Goal: Information Seeking & Learning: Check status

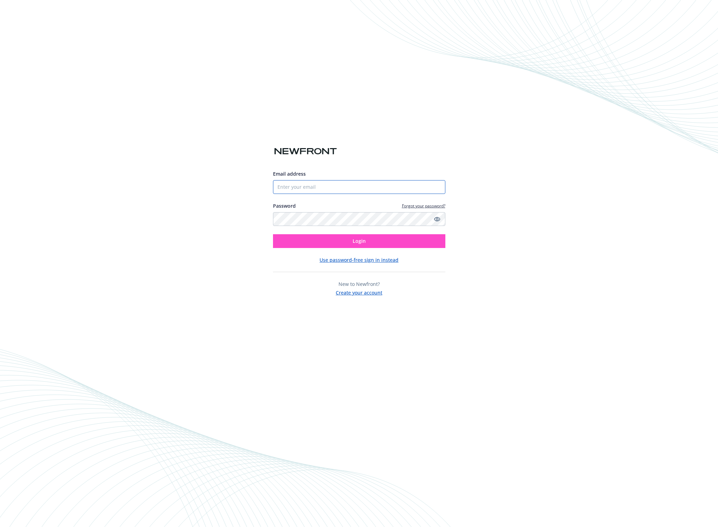
type input "[EMAIL_ADDRESS][PERSON_NAME][DOMAIN_NAME]"
click at [351, 241] on button "Login" at bounding box center [359, 241] width 172 height 14
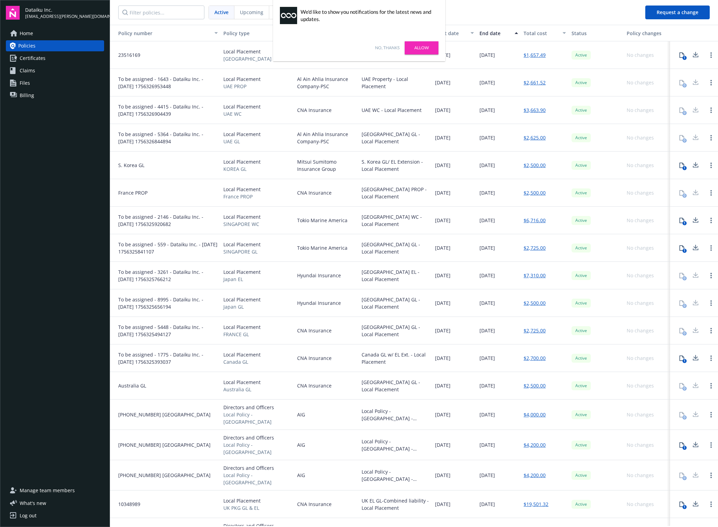
click at [427, 48] on link "Allow" at bounding box center [422, 47] width 34 height 13
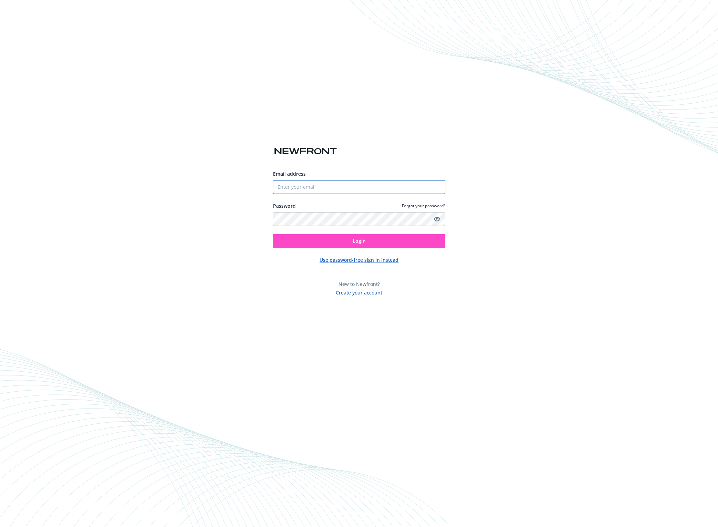
type input "[EMAIL_ADDRESS][PERSON_NAME][DOMAIN_NAME]"
click at [350, 245] on button "Login" at bounding box center [359, 241] width 172 height 14
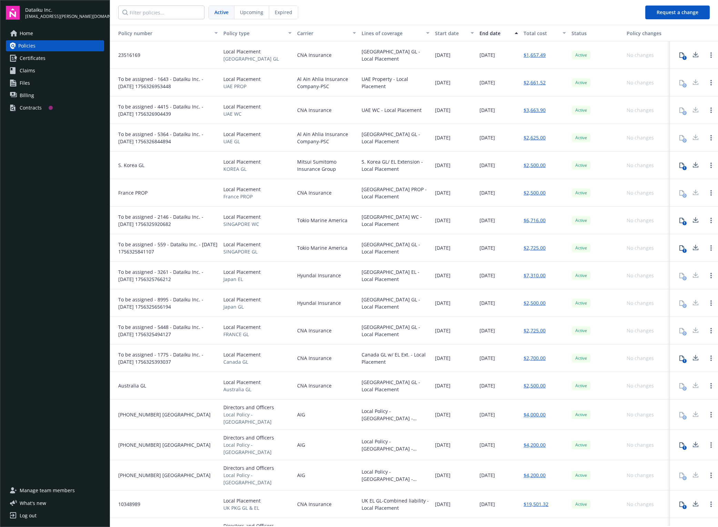
click at [38, 48] on link "Policies" at bounding box center [55, 45] width 98 height 11
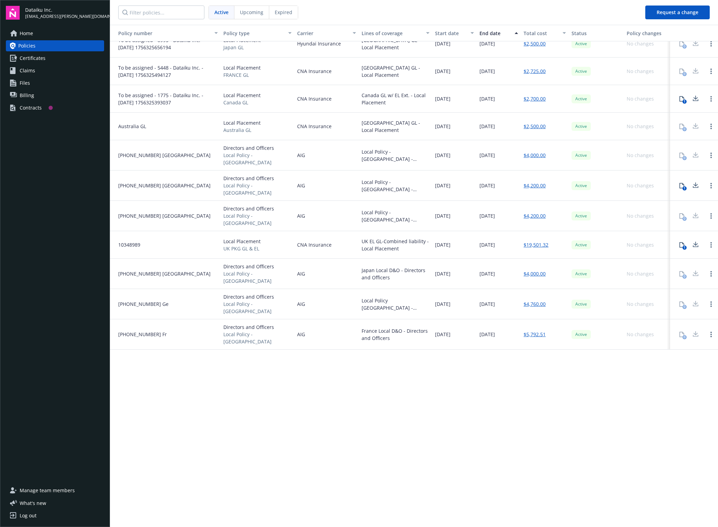
scroll to position [18, 0]
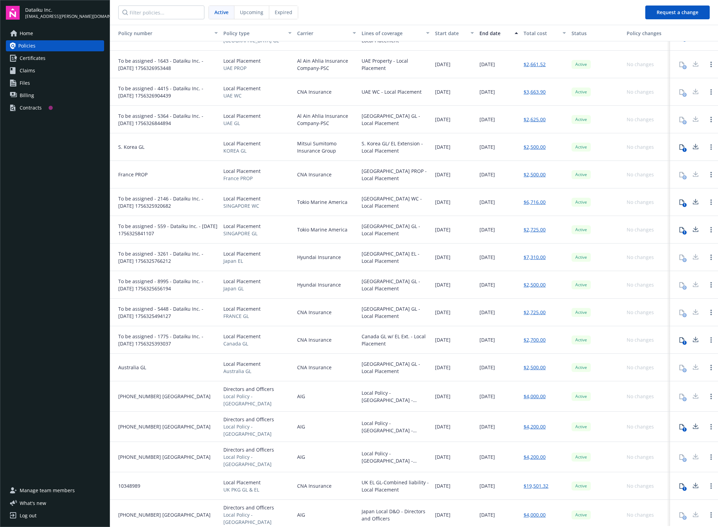
click at [534, 34] on div "Total cost" at bounding box center [541, 33] width 35 height 7
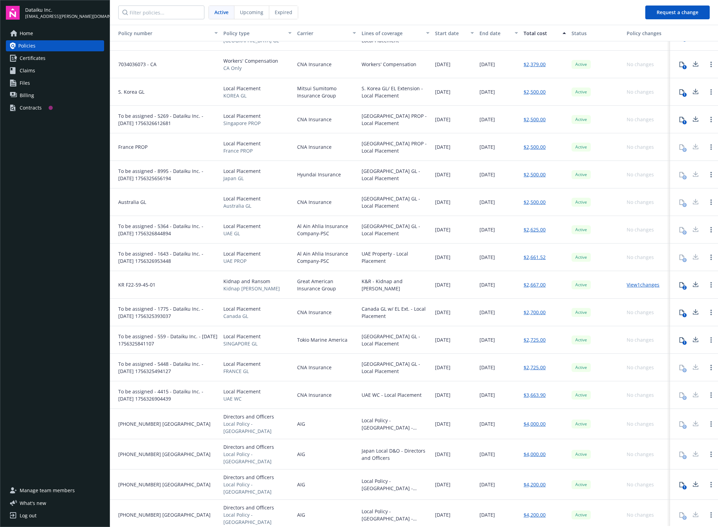
click at [534, 34] on div "Total cost" at bounding box center [541, 33] width 35 height 7
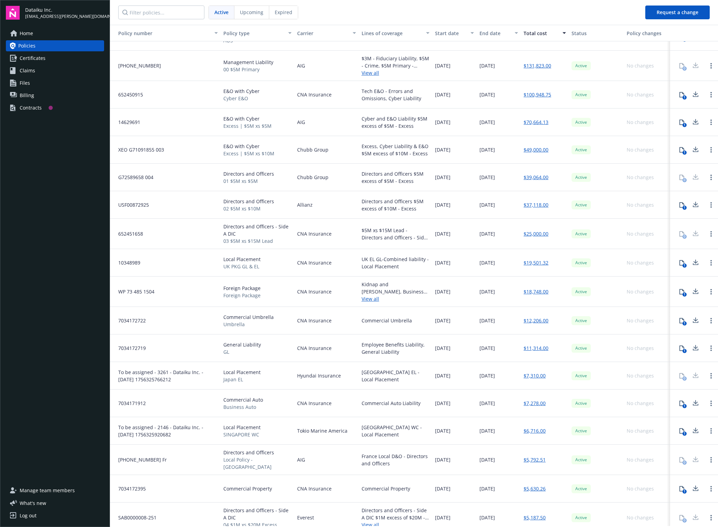
click at [367, 74] on link "View all" at bounding box center [396, 72] width 68 height 7
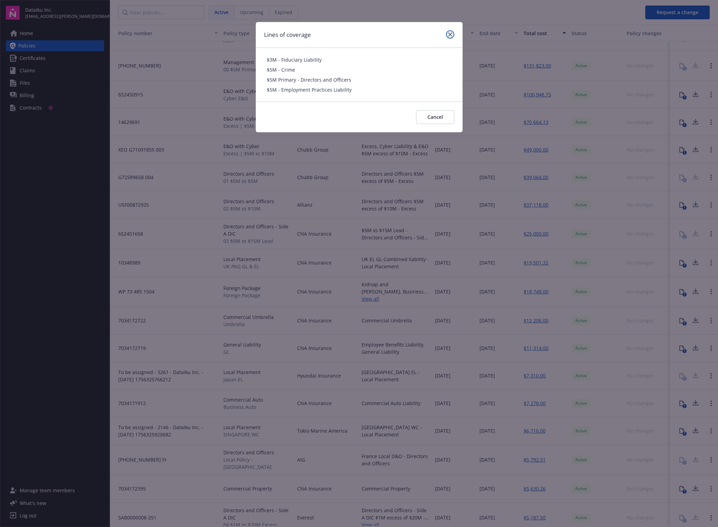
click at [449, 34] on icon "close" at bounding box center [450, 34] width 4 height 4
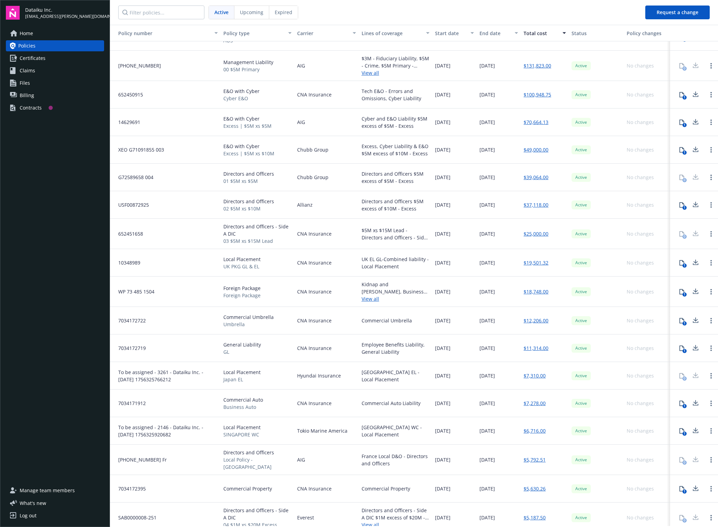
click at [542, 67] on link "$131,823.00" at bounding box center [538, 65] width 28 height 7
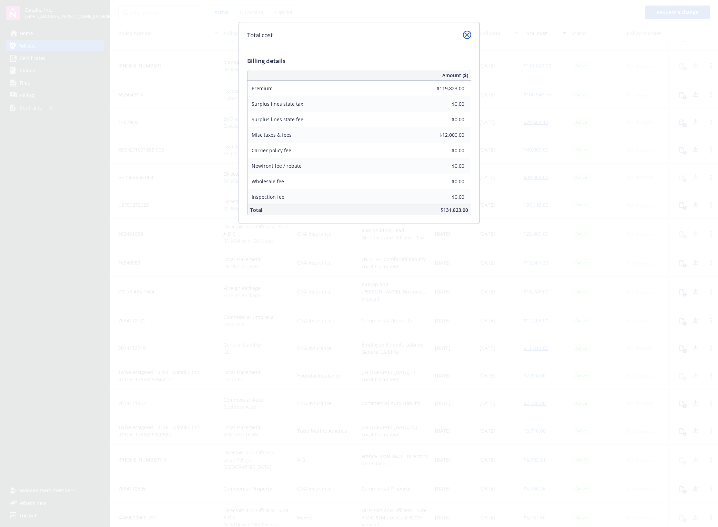
click at [465, 35] on icon "close" at bounding box center [467, 35] width 4 height 4
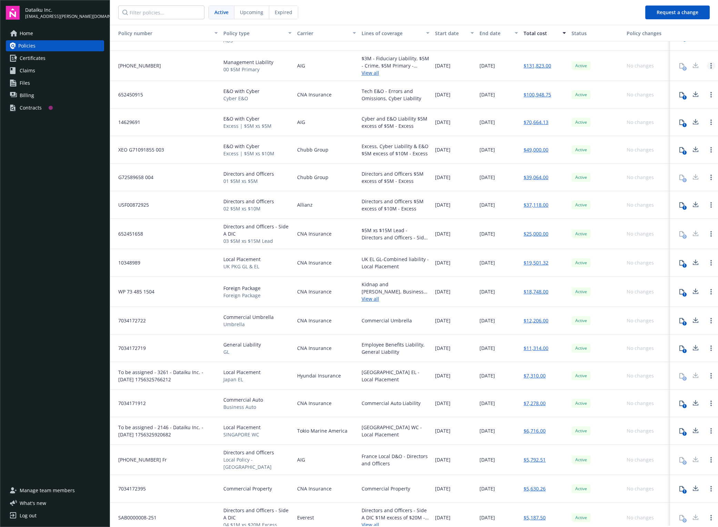
click at [708, 67] on link "Open options" at bounding box center [711, 66] width 8 height 8
click at [698, 77] on div "0" at bounding box center [694, 66] width 48 height 30
